Goal: Entertainment & Leisure: Consume media (video, audio)

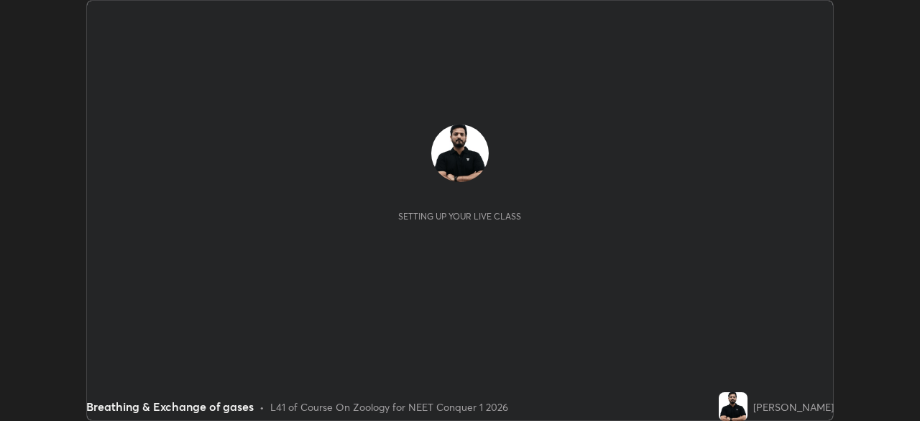
scroll to position [421, 920]
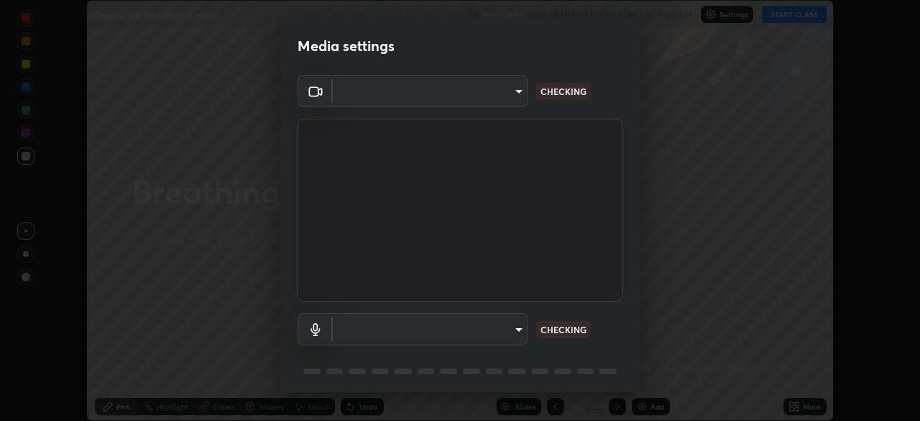
type input "1f3b1a4dbf7f6127e04a7c32b9c59d4571b9df5a52b12507af43ba0352f2305c"
type input "e5b627718591eeaf1f58acbce375d66896c0403349ed2b511c0f677bbfff9090"
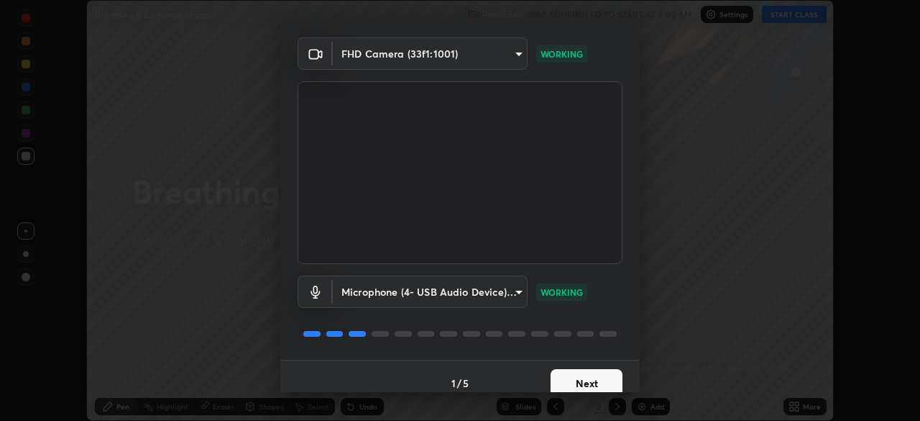
scroll to position [50, 0]
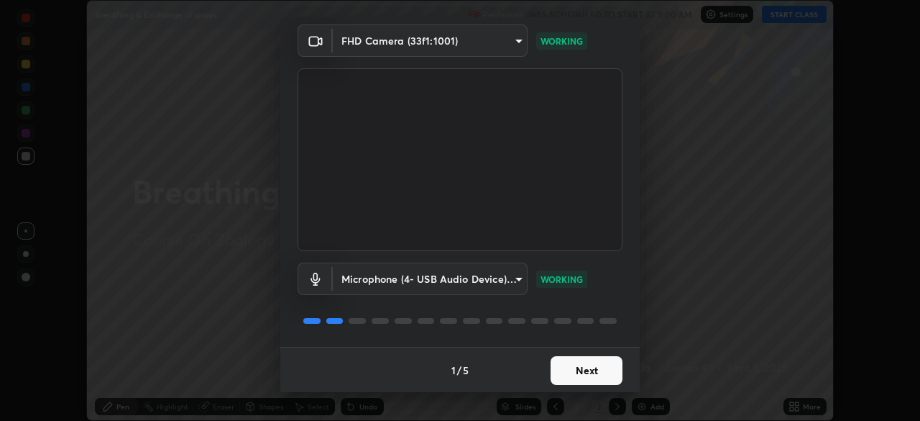
click at [572, 375] on button "Next" at bounding box center [587, 370] width 72 height 29
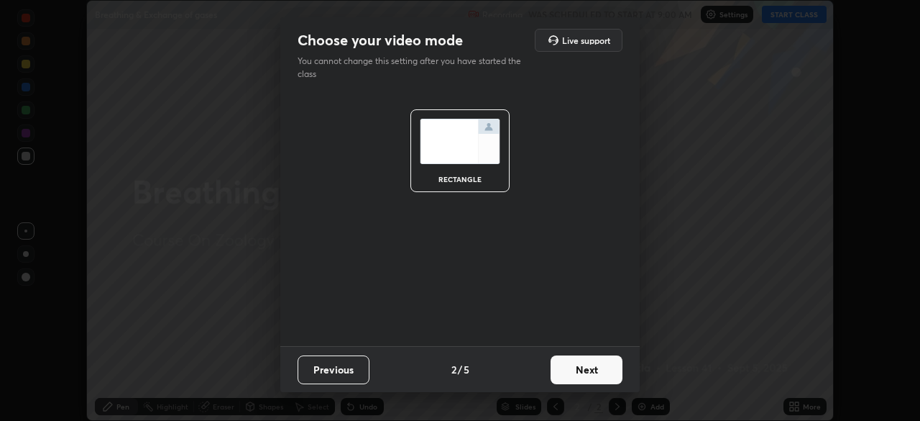
scroll to position [0, 0]
click at [575, 368] on button "Next" at bounding box center [587, 369] width 72 height 29
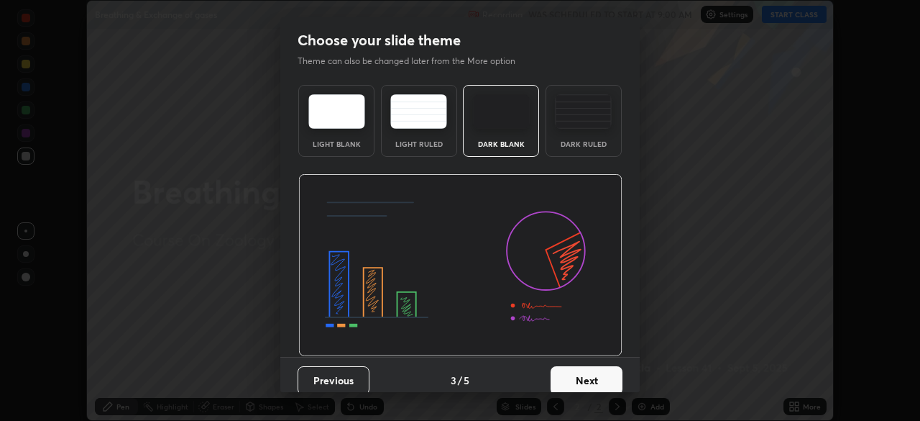
click at [579, 380] on button "Next" at bounding box center [587, 380] width 72 height 29
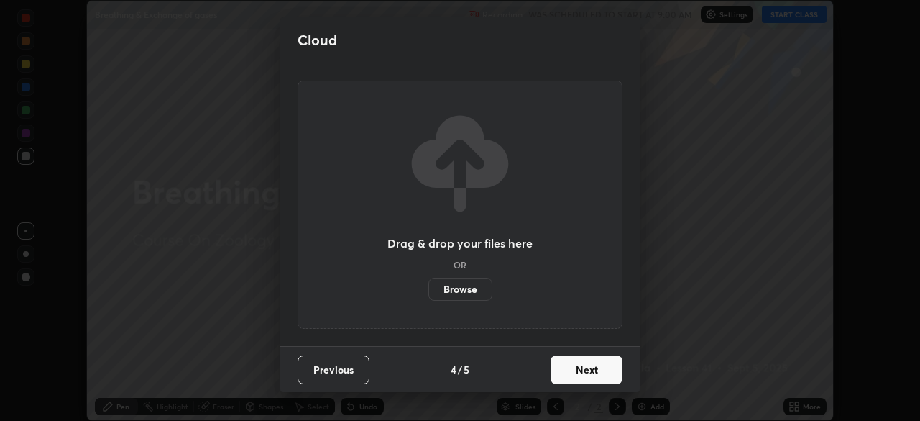
click at [582, 372] on button "Next" at bounding box center [587, 369] width 72 height 29
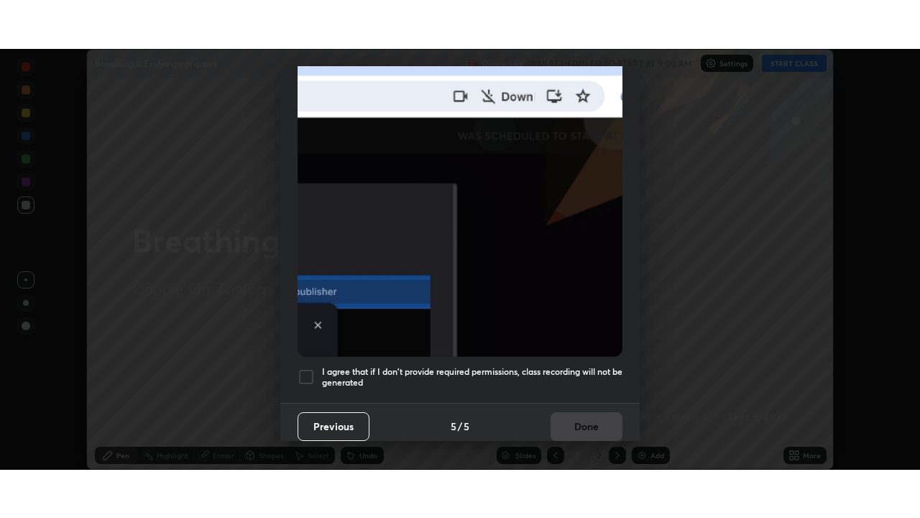
scroll to position [344, 0]
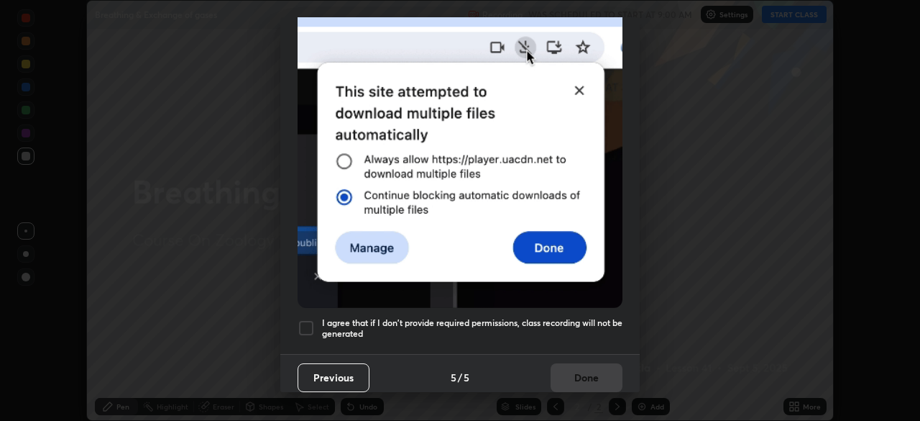
click at [303, 321] on div at bounding box center [306, 327] width 17 height 17
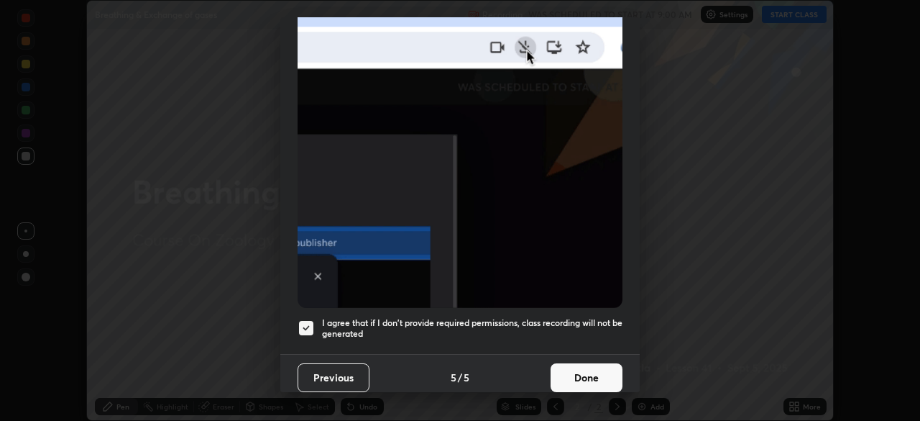
click at [565, 370] on button "Done" at bounding box center [587, 377] width 72 height 29
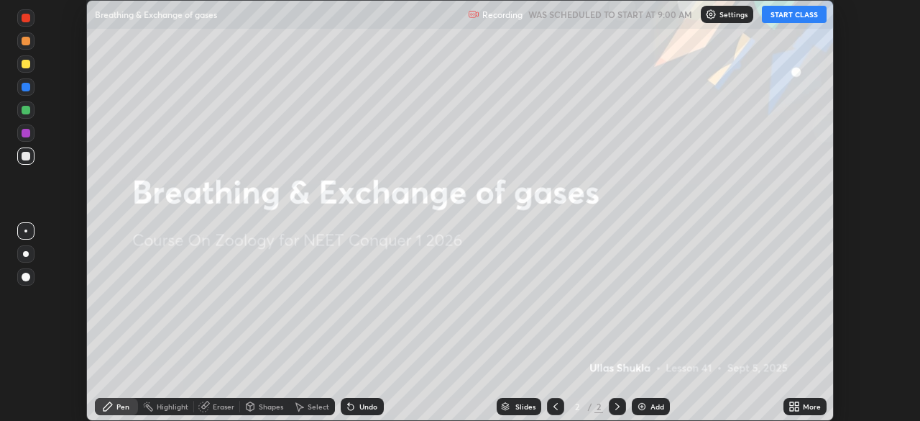
click at [790, 15] on button "START CLASS" at bounding box center [794, 14] width 65 height 17
click at [797, 402] on icon at bounding box center [797, 404] width 4 height 4
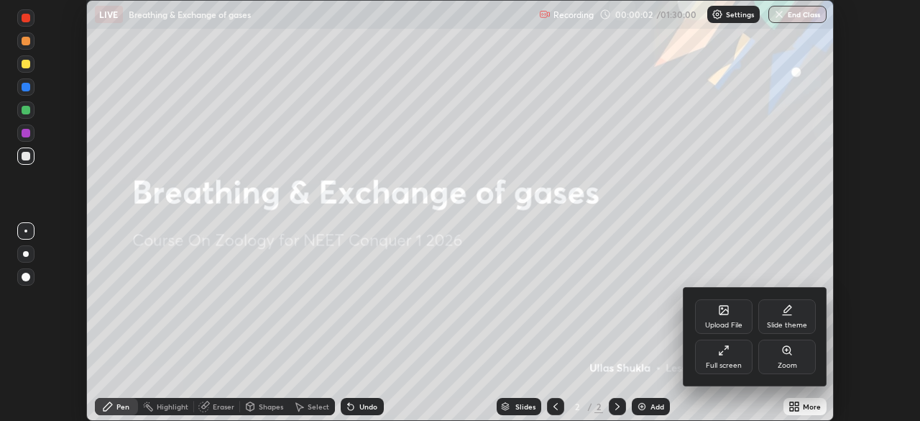
click at [736, 356] on div "Full screen" at bounding box center [724, 356] width 58 height 35
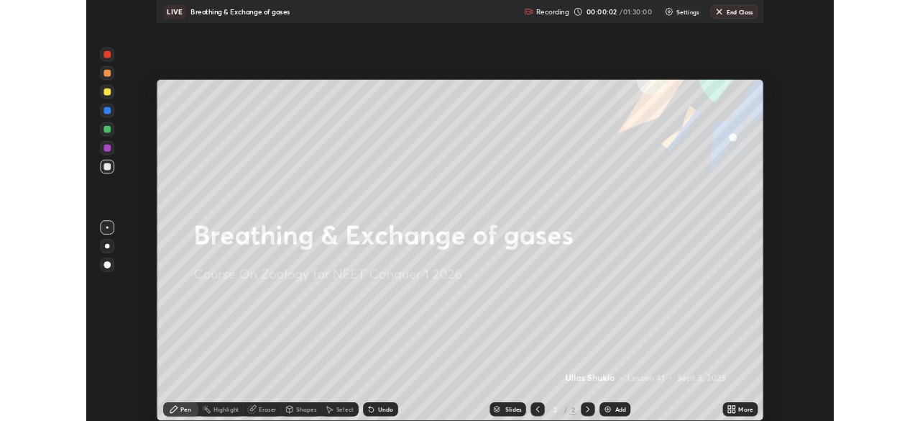
scroll to position [518, 920]
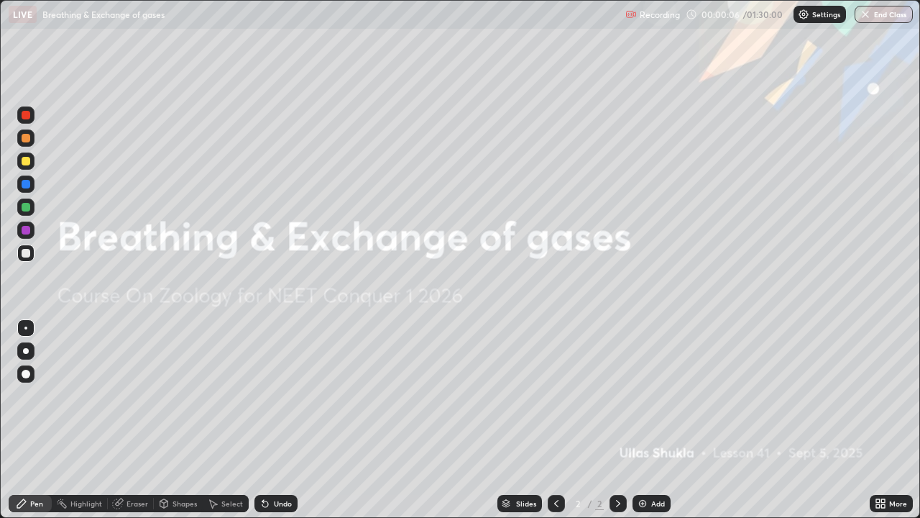
click at [662, 420] on div "Add" at bounding box center [658, 503] width 14 height 7
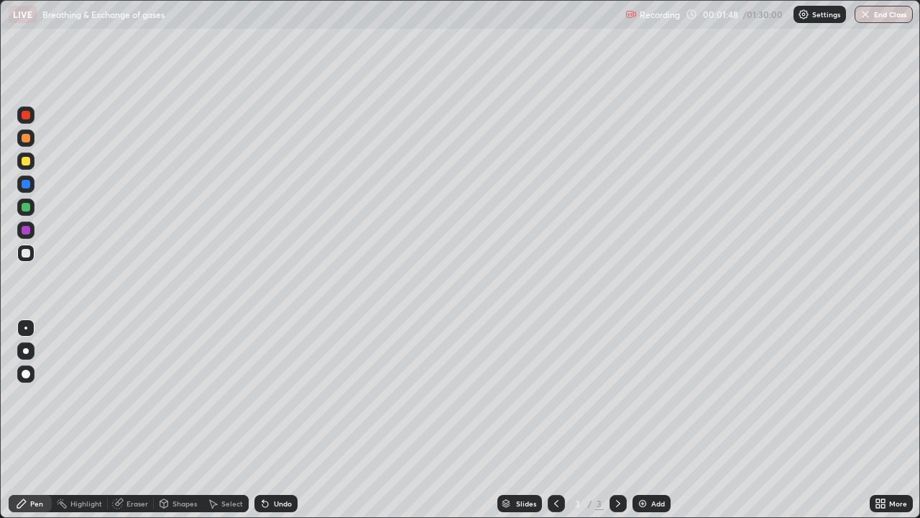
click at [27, 160] on div at bounding box center [26, 161] width 9 height 9
click at [27, 352] on div at bounding box center [26, 351] width 6 height 6
click at [659, 420] on div "Add" at bounding box center [652, 503] width 38 height 17
click at [133, 420] on div "Eraser" at bounding box center [138, 503] width 22 height 7
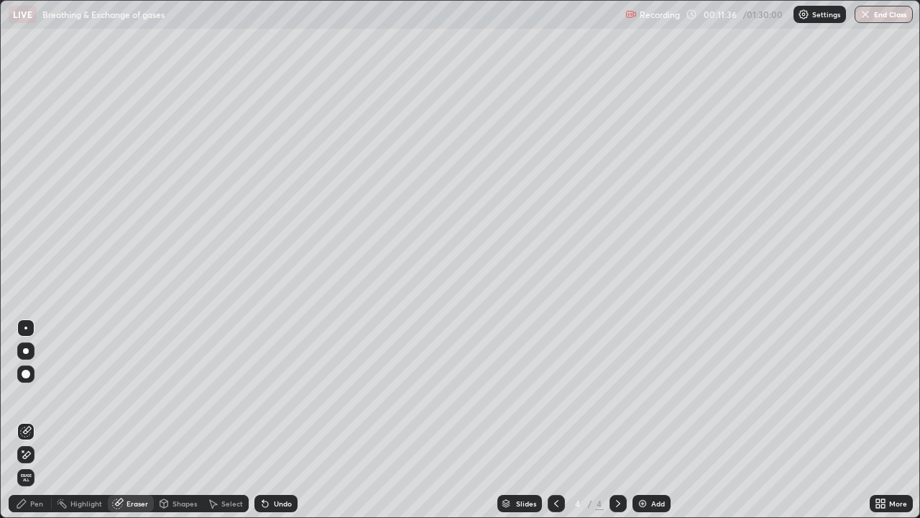
click at [37, 420] on div "Pen" at bounding box center [36, 503] width 13 height 7
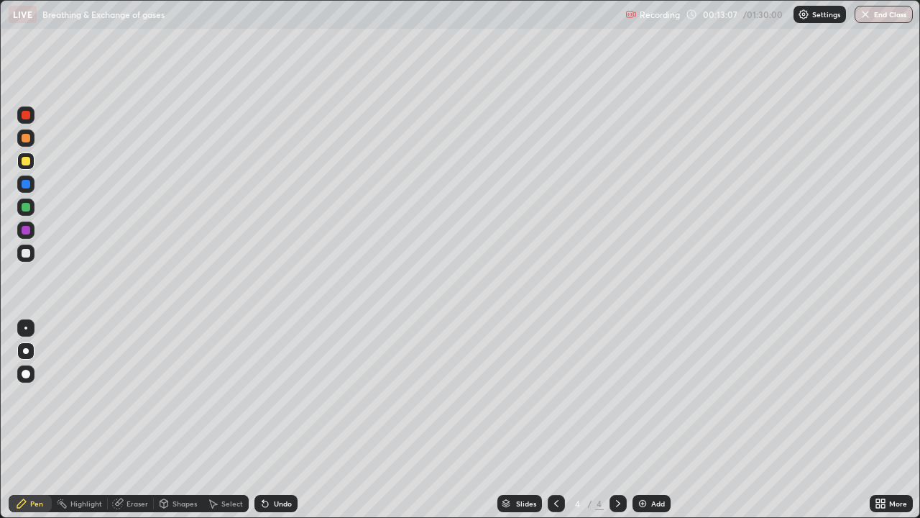
click at [285, 420] on div "Undo" at bounding box center [283, 503] width 18 height 7
click at [658, 420] on div "Add" at bounding box center [658, 503] width 14 height 7
click at [278, 420] on div "Undo" at bounding box center [283, 503] width 18 height 7
click at [281, 420] on div "Undo" at bounding box center [283, 503] width 18 height 7
click at [280, 420] on div "Undo" at bounding box center [283, 503] width 18 height 7
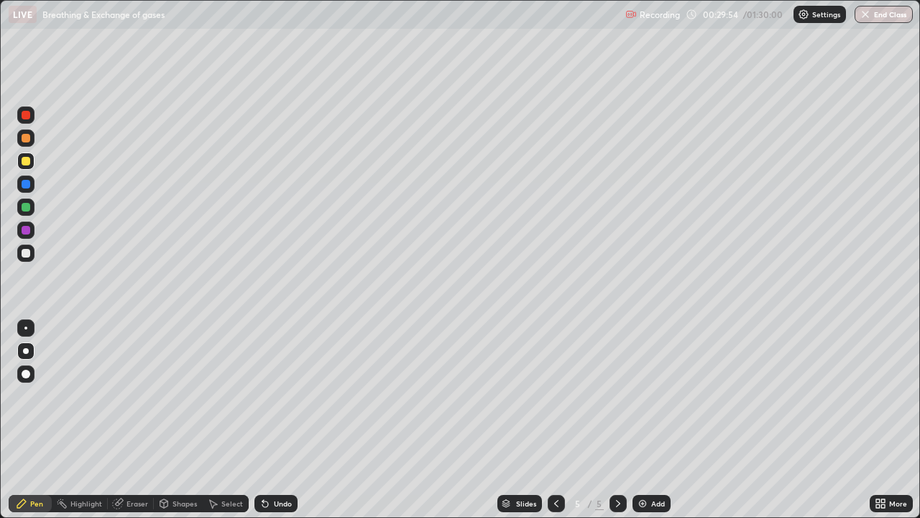
click at [651, 420] on div "Add" at bounding box center [658, 503] width 14 height 7
click at [278, 420] on div "Undo" at bounding box center [283, 503] width 18 height 7
click at [280, 420] on div "Undo" at bounding box center [283, 503] width 18 height 7
click at [283, 420] on div "Undo" at bounding box center [283, 503] width 18 height 7
click at [658, 420] on div "Add" at bounding box center [658, 503] width 14 height 7
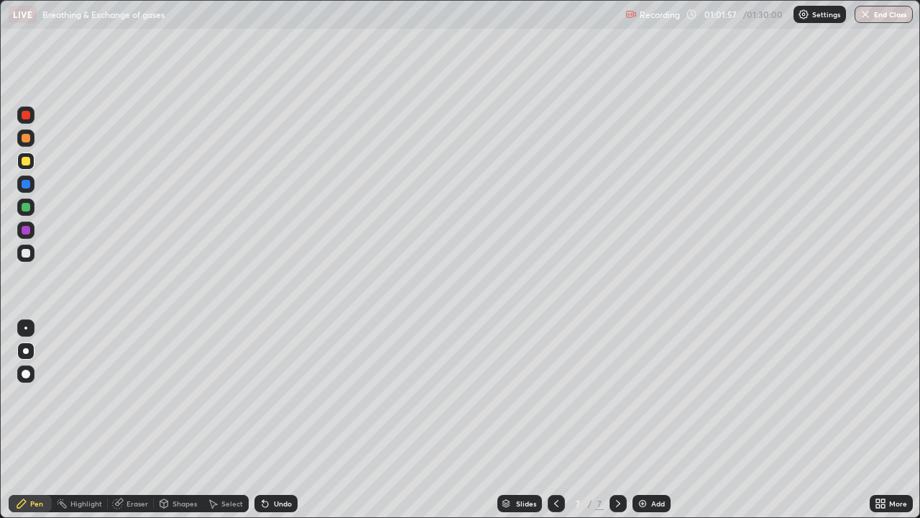
click at [26, 116] on div at bounding box center [26, 115] width 9 height 9
click at [26, 328] on div at bounding box center [25, 327] width 3 height 3
click at [27, 165] on div at bounding box center [26, 161] width 9 height 9
click at [26, 207] on div at bounding box center [26, 207] width 9 height 9
click at [27, 349] on div at bounding box center [26, 351] width 6 height 6
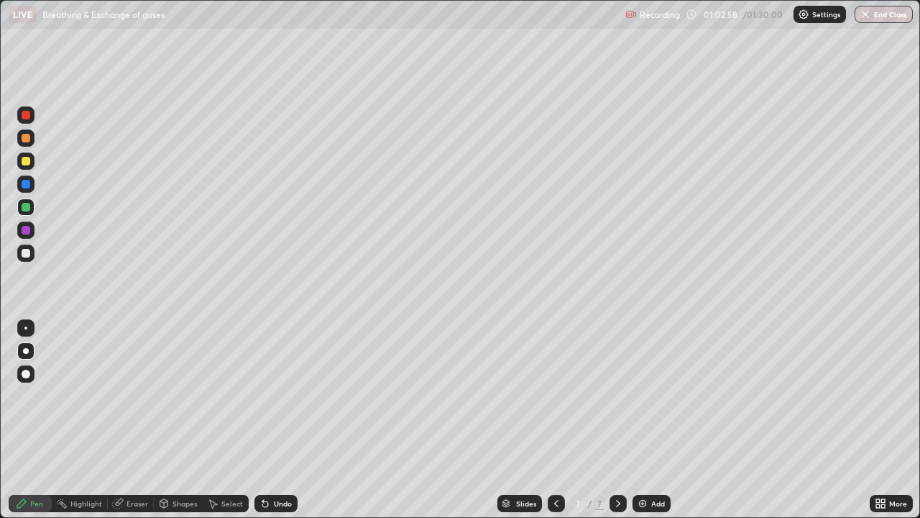
click at [26, 373] on div at bounding box center [26, 374] width 9 height 9
click at [26, 328] on div at bounding box center [25, 327] width 3 height 3
click at [26, 166] on div at bounding box center [25, 160] width 17 height 17
click at [27, 255] on div at bounding box center [26, 253] width 9 height 9
click at [612, 420] on div at bounding box center [618, 503] width 17 height 29
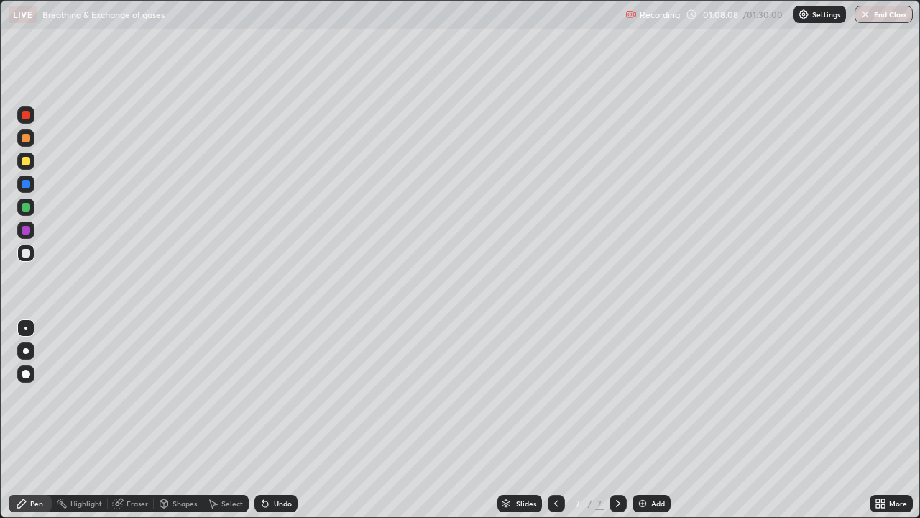
click at [281, 420] on div "Undo" at bounding box center [283, 503] width 18 height 7
click at [278, 420] on div "Undo" at bounding box center [283, 503] width 18 height 7
click at [289, 420] on div "Undo" at bounding box center [283, 503] width 18 height 7
click at [640, 420] on img at bounding box center [643, 504] width 12 height 12
click at [280, 420] on div "Undo" at bounding box center [283, 503] width 18 height 7
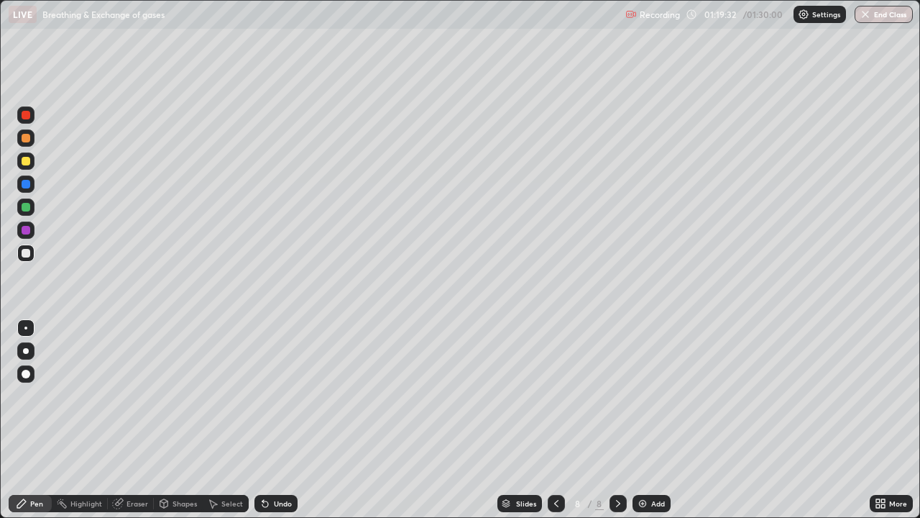
click at [275, 420] on div "Undo" at bounding box center [283, 503] width 18 height 7
click at [274, 420] on div "Undo" at bounding box center [283, 503] width 18 height 7
click at [270, 420] on div "Undo" at bounding box center [276, 503] width 43 height 17
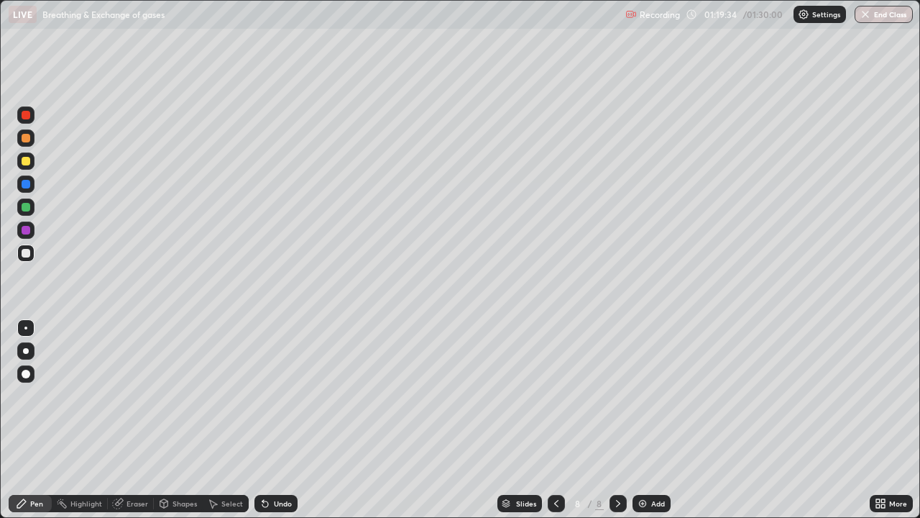
click at [270, 420] on div "Undo" at bounding box center [276, 503] width 43 height 17
click at [274, 420] on div "Undo" at bounding box center [283, 503] width 18 height 7
click at [280, 420] on div "Undo" at bounding box center [276, 503] width 43 height 17
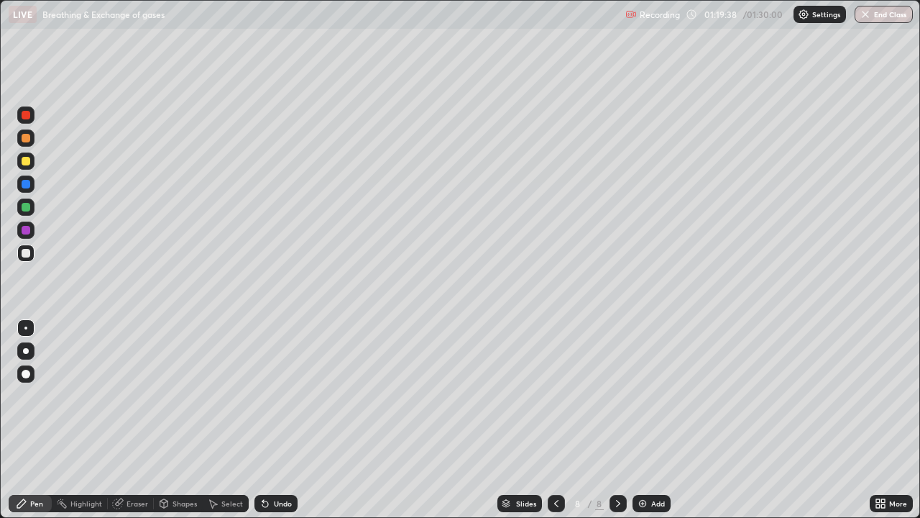
click at [283, 420] on div "Undo" at bounding box center [283, 503] width 18 height 7
click at [282, 420] on div "Undo" at bounding box center [276, 503] width 43 height 17
click at [280, 420] on div "Undo" at bounding box center [283, 503] width 18 height 7
click at [278, 420] on div "Undo" at bounding box center [276, 503] width 43 height 17
click at [275, 420] on div "Undo" at bounding box center [276, 503] width 43 height 17
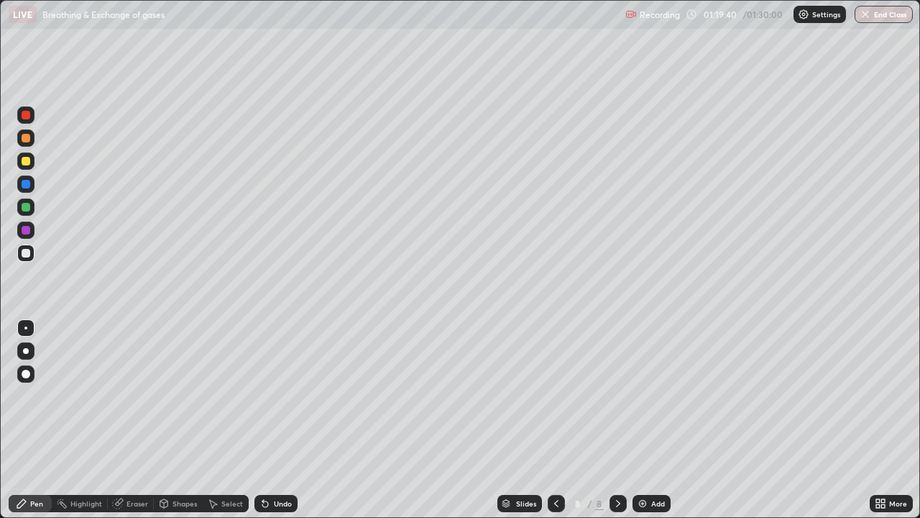
click at [269, 420] on div "Undo" at bounding box center [276, 503] width 43 height 17
click at [270, 420] on div "Undo" at bounding box center [276, 503] width 43 height 17
click at [273, 420] on div "Undo" at bounding box center [276, 503] width 43 height 17
click at [274, 420] on div "Undo" at bounding box center [283, 503] width 18 height 7
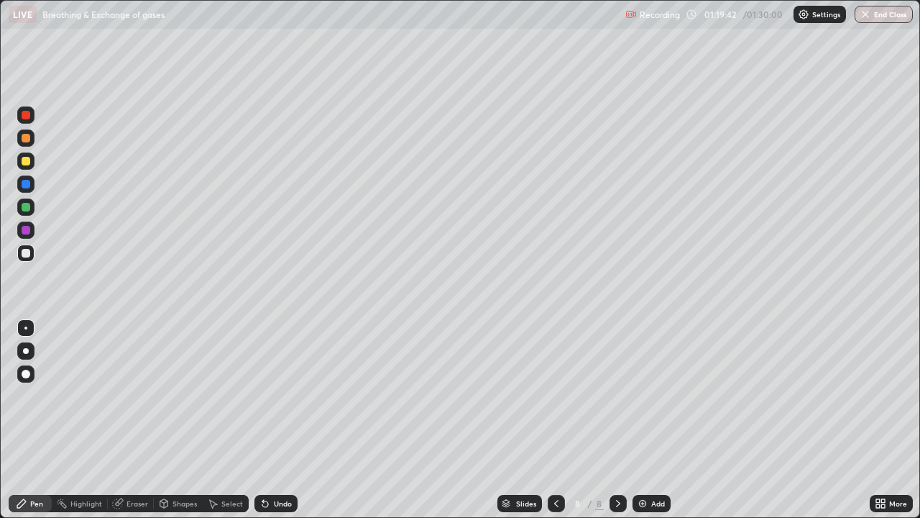
click at [275, 420] on div "Undo" at bounding box center [283, 503] width 18 height 7
click at [274, 420] on div "Undo" at bounding box center [276, 503] width 43 height 17
click at [274, 420] on div "Undo" at bounding box center [283, 503] width 18 height 7
click at [275, 420] on div "Undo" at bounding box center [276, 503] width 43 height 17
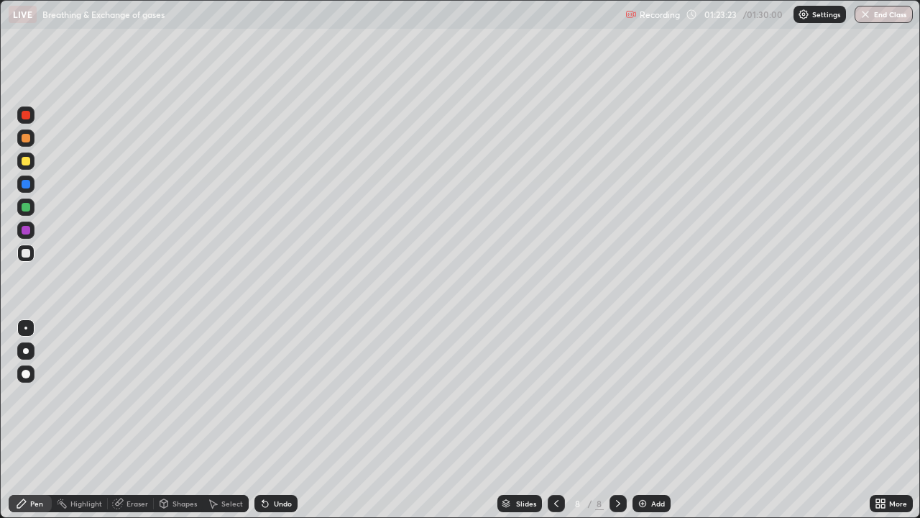
click at [871, 14] on img "button" at bounding box center [866, 15] width 12 height 12
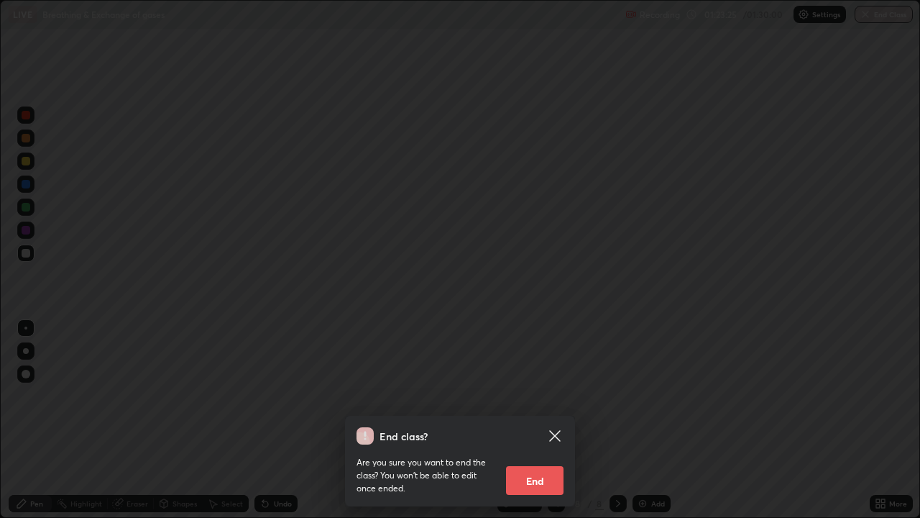
click at [547, 420] on button "End" at bounding box center [535, 480] width 58 height 29
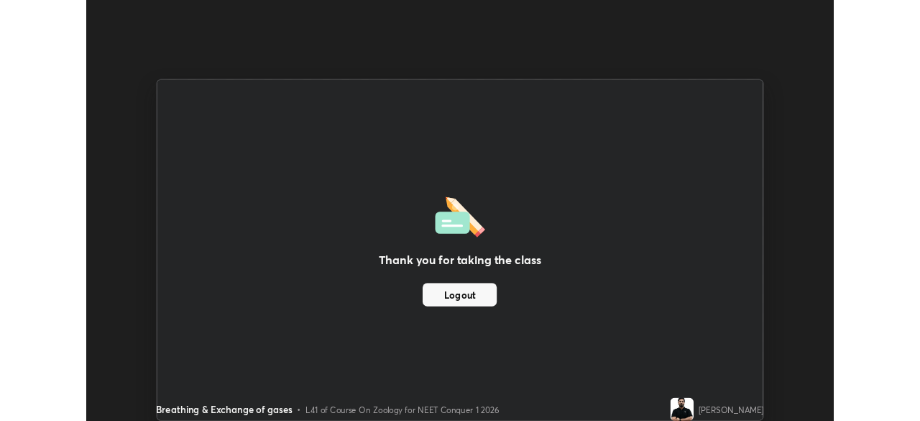
scroll to position [71487, 70988]
